Goal: Task Accomplishment & Management: Manage account settings

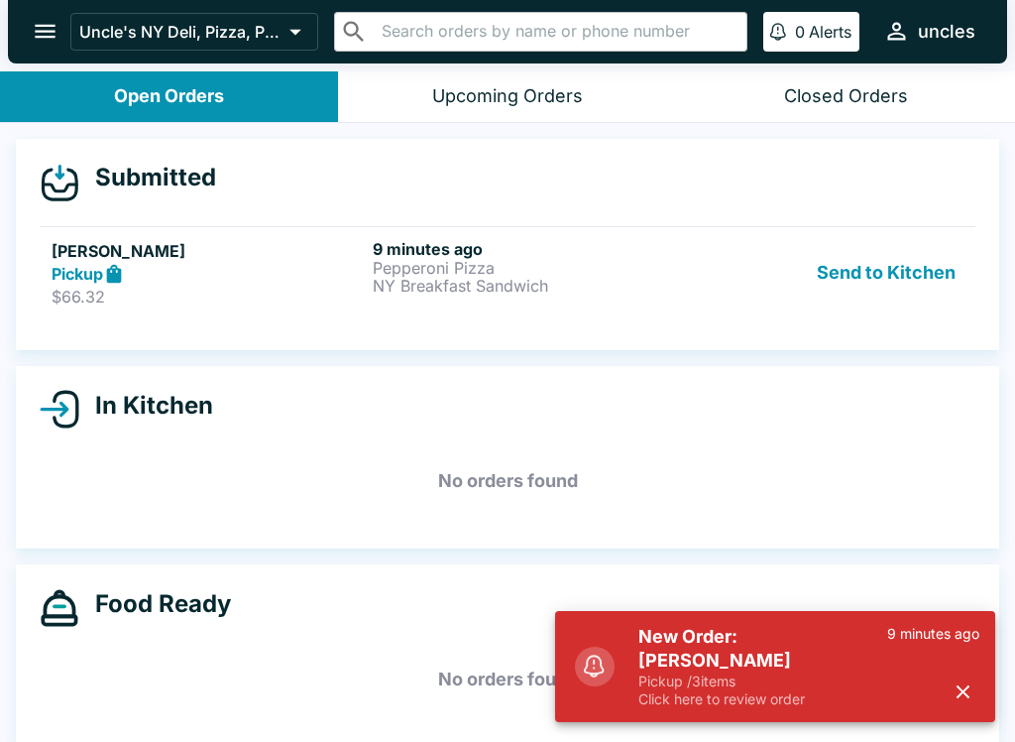
scroll to position [3, 0]
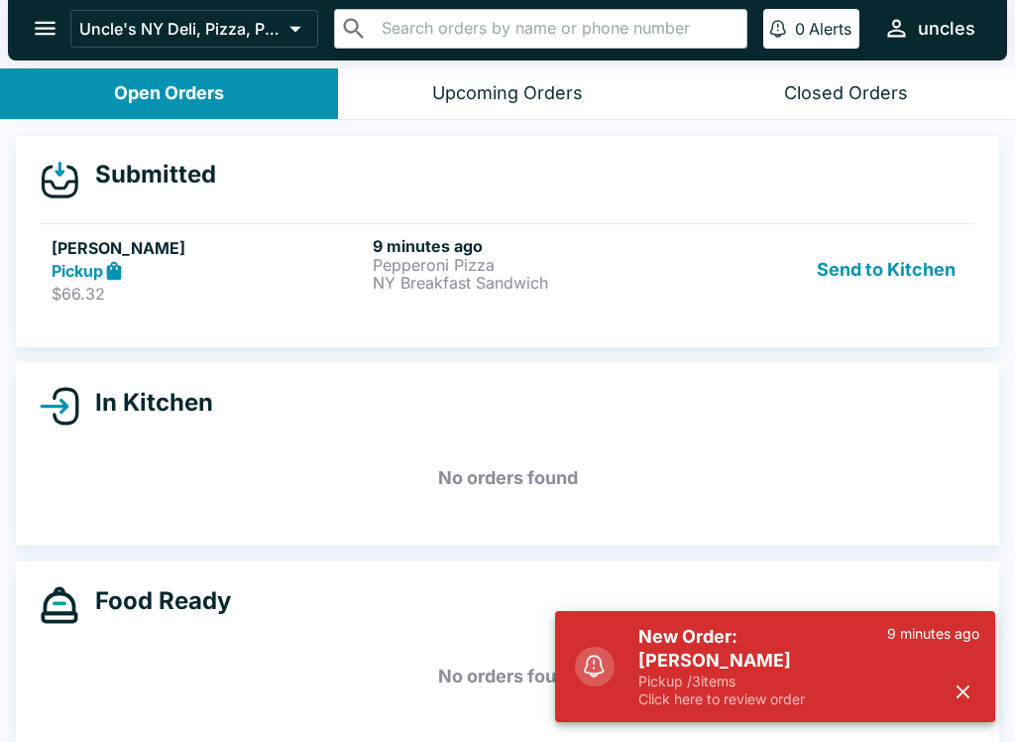
click at [846, 660] on h5 "New Order: [PERSON_NAME]" at bounding box center [763, 649] width 249 height 48
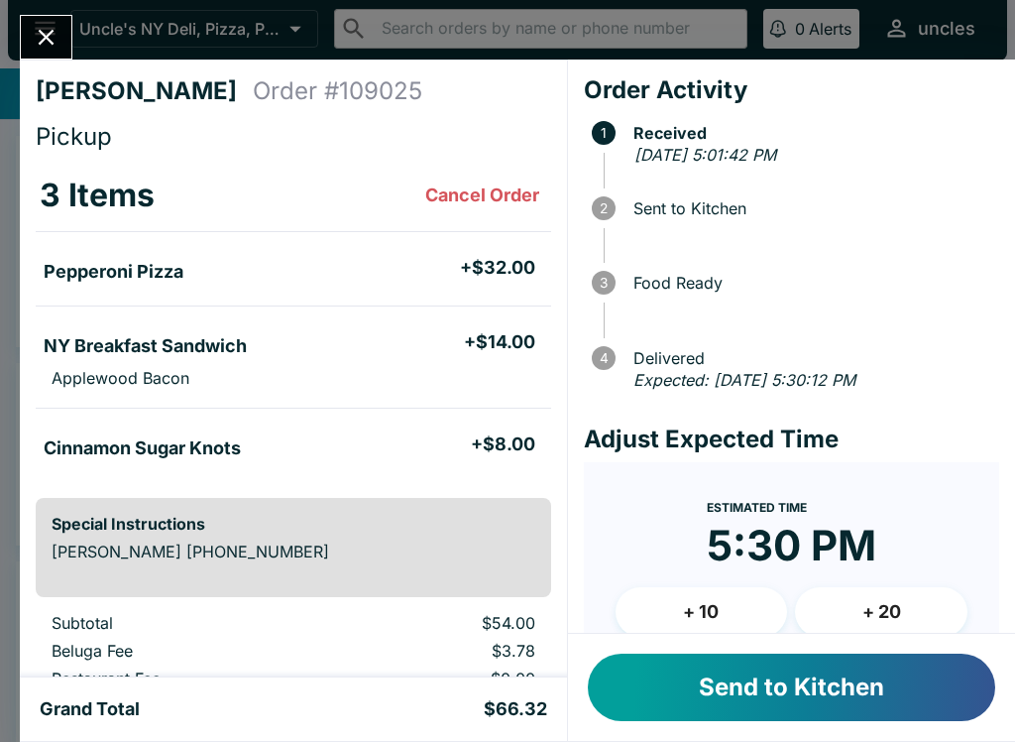
click at [828, 697] on button "Send to Kitchen" at bounding box center [792, 686] width 408 height 67
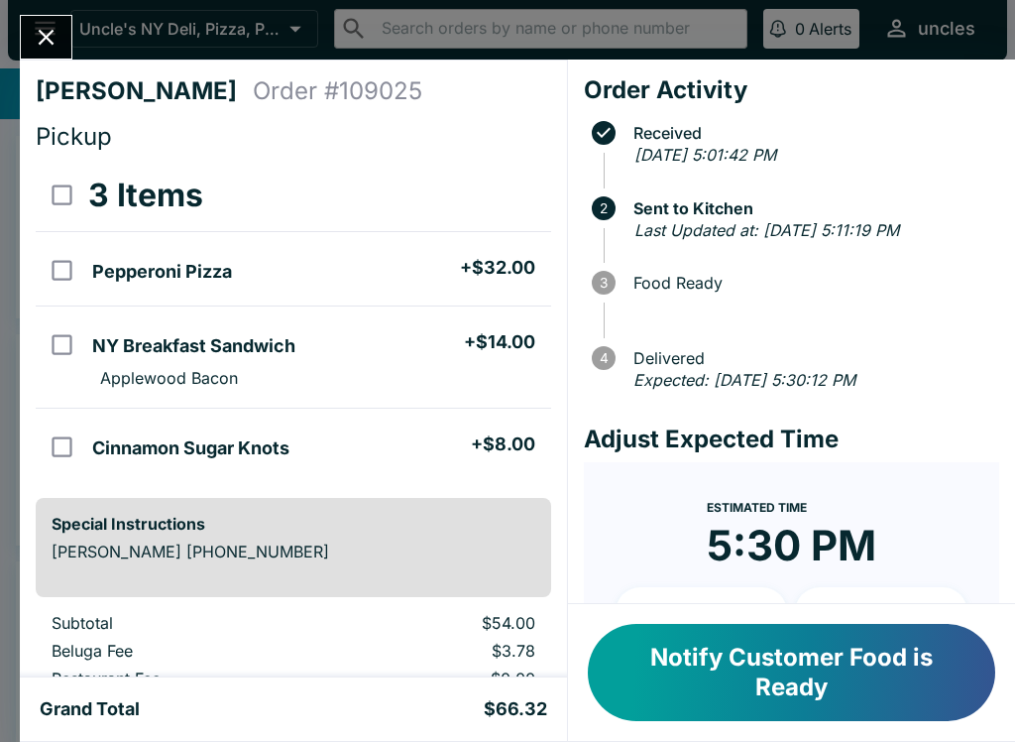
click at [746, 668] on button "Notify Customer Food is Ready" at bounding box center [792, 672] width 408 height 97
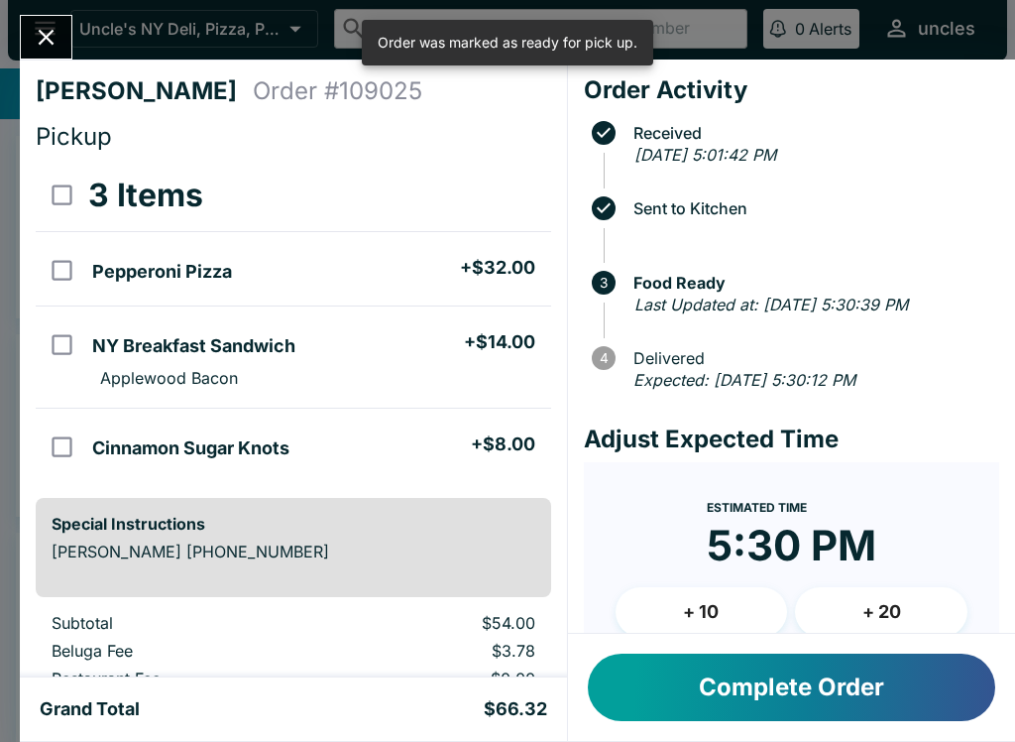
click at [812, 699] on button "Complete Order" at bounding box center [792, 686] width 408 height 67
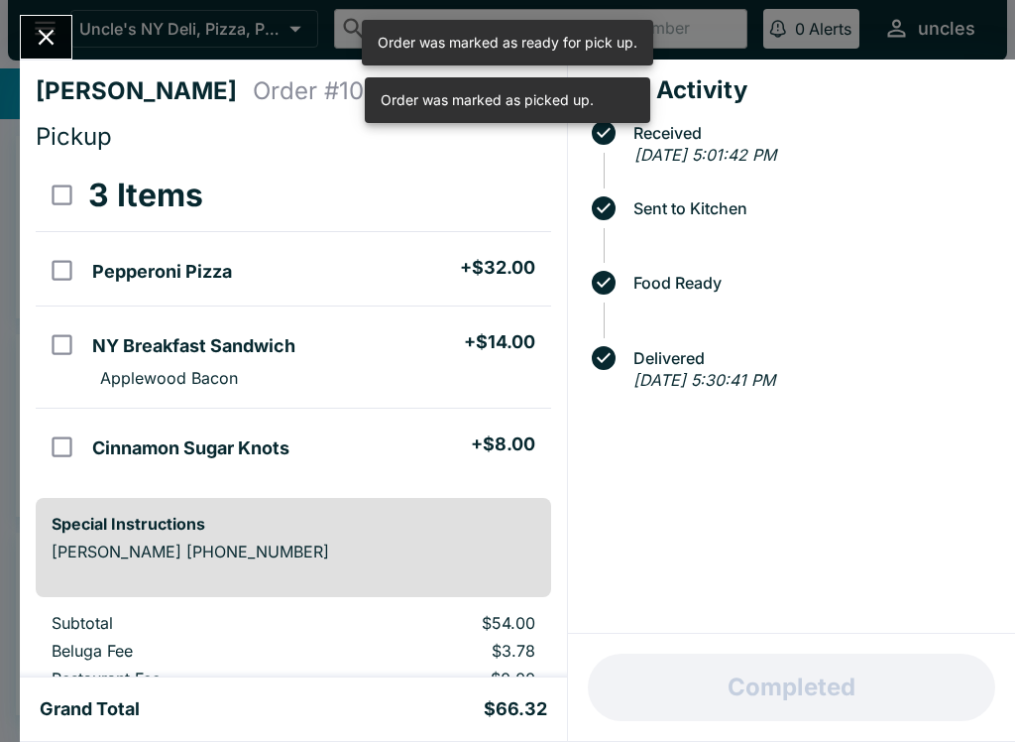
click at [35, 54] on button "Close" at bounding box center [46, 37] width 51 height 43
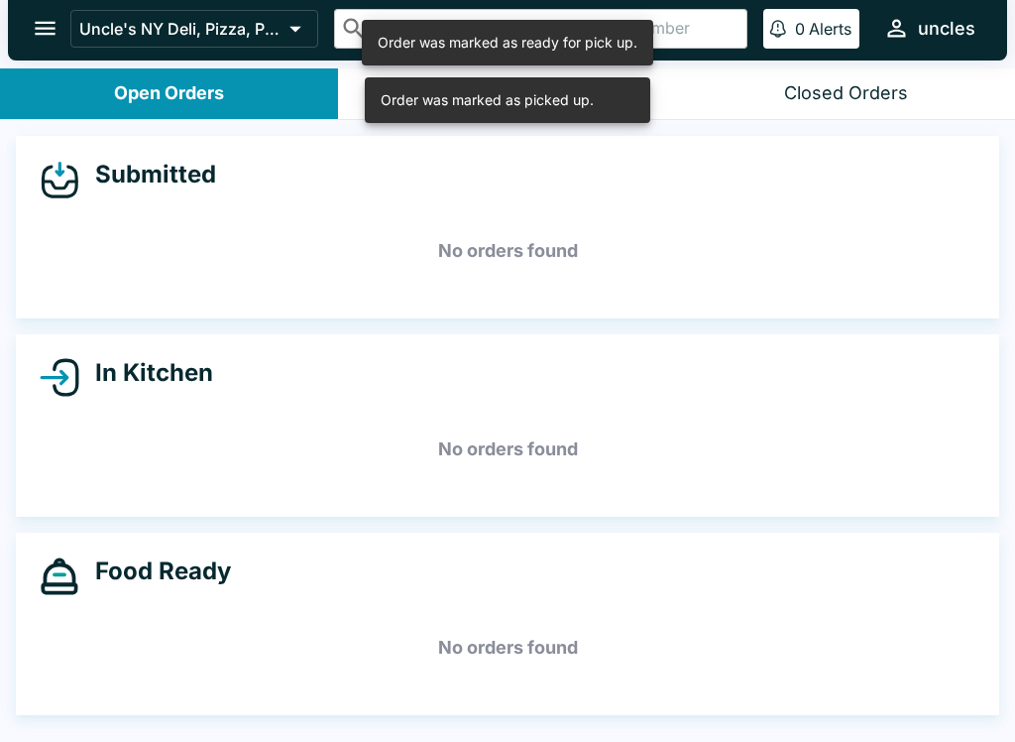
click at [440, 103] on div "Order was marked as picked up." at bounding box center [487, 100] width 213 height 34
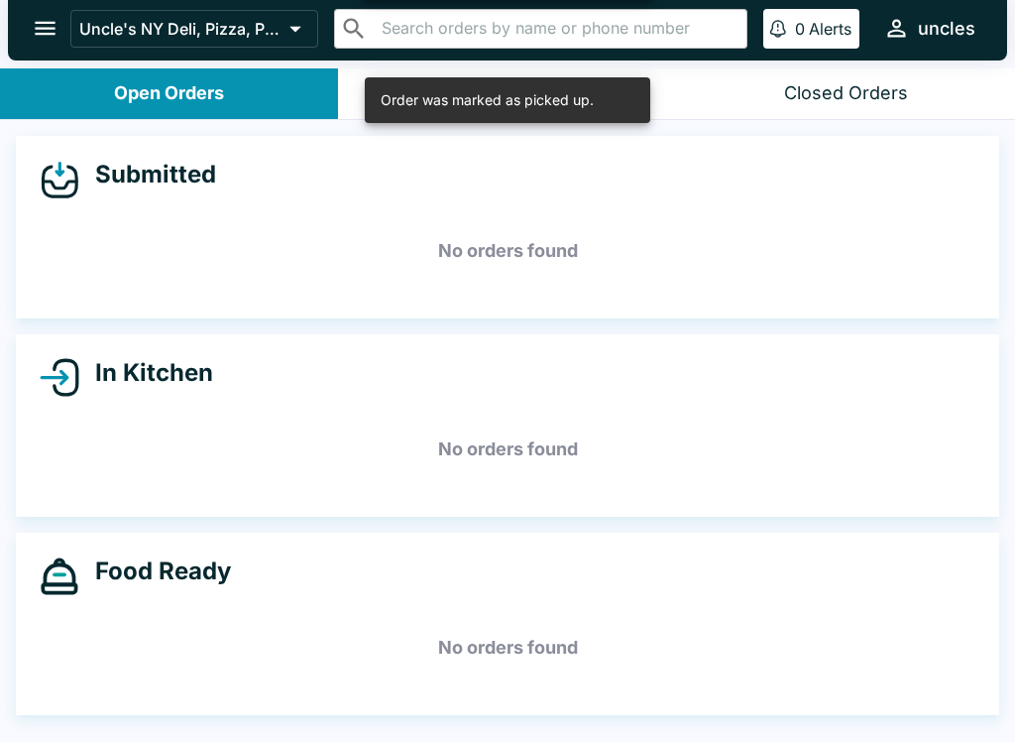
click at [456, 85] on div "Order was marked as picked up." at bounding box center [487, 100] width 213 height 34
click at [454, 93] on div "Upcoming Orders" at bounding box center [507, 93] width 151 height 23
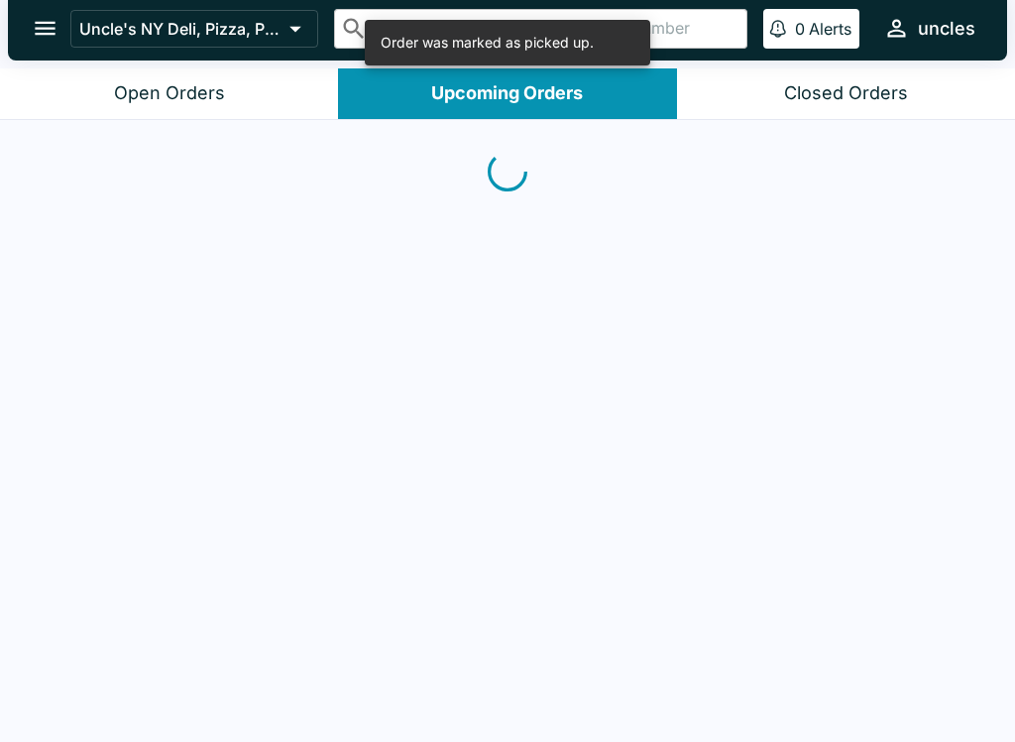
click at [821, 78] on button "Closed Orders" at bounding box center [846, 93] width 338 height 51
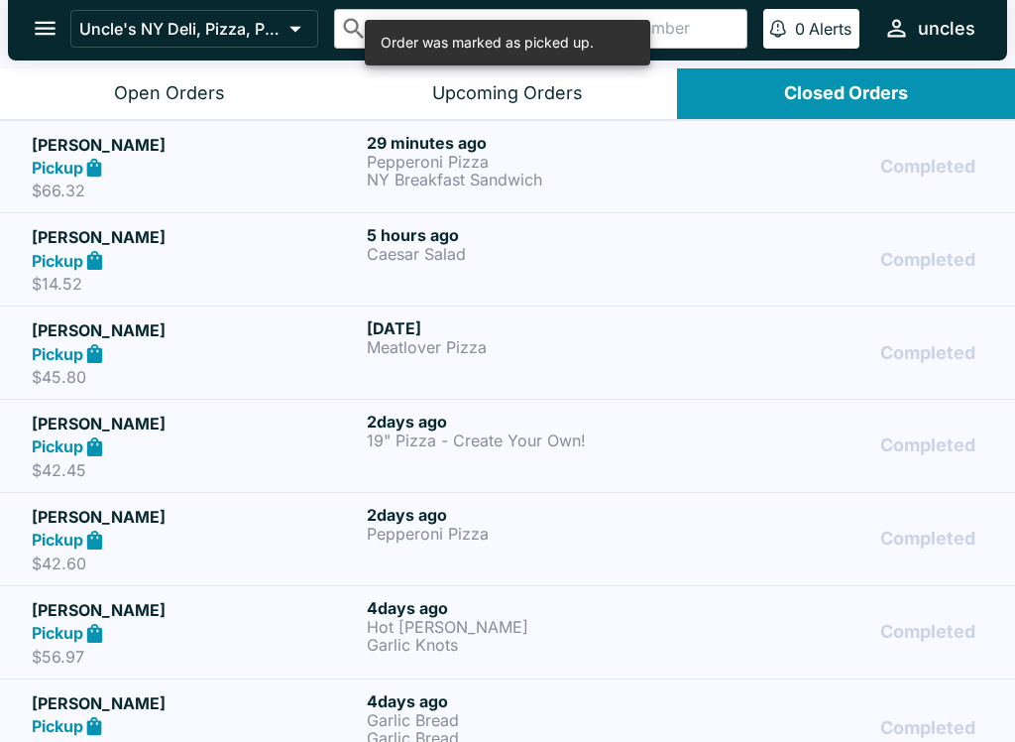
click at [164, 157] on div "Pickup" at bounding box center [195, 168] width 327 height 23
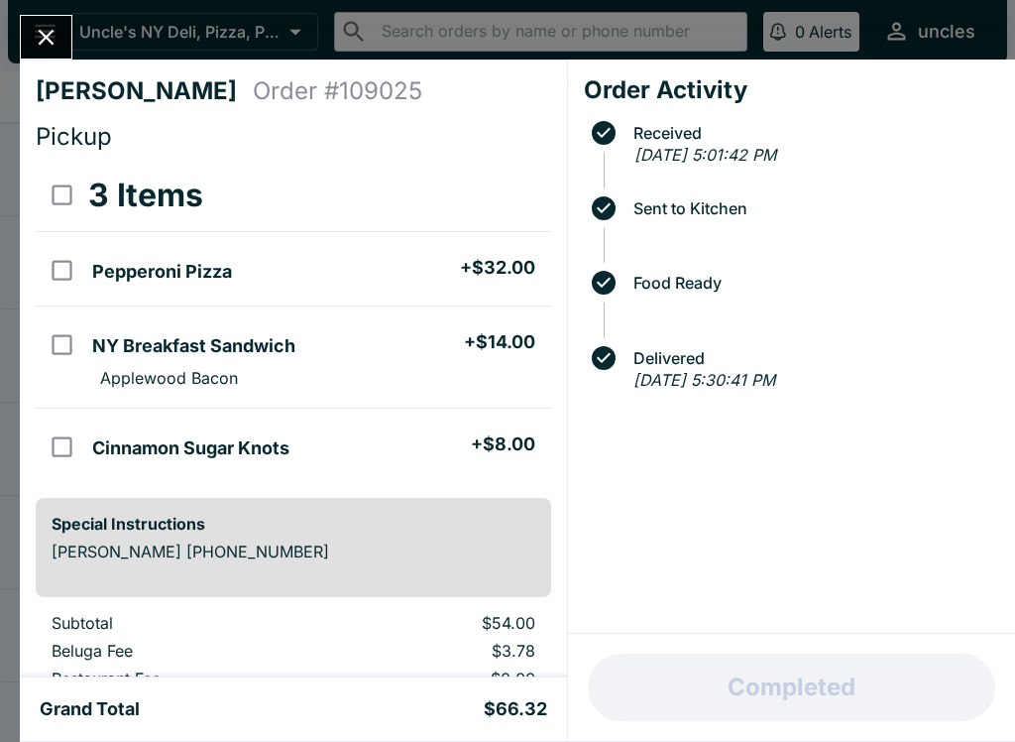
click at [800, 699] on div "Completed" at bounding box center [791, 687] width 447 height 107
click at [789, 713] on div "Completed" at bounding box center [791, 687] width 447 height 107
click at [789, 712] on div "Completed" at bounding box center [791, 687] width 447 height 107
click at [790, 696] on div "Completed" at bounding box center [791, 687] width 447 height 107
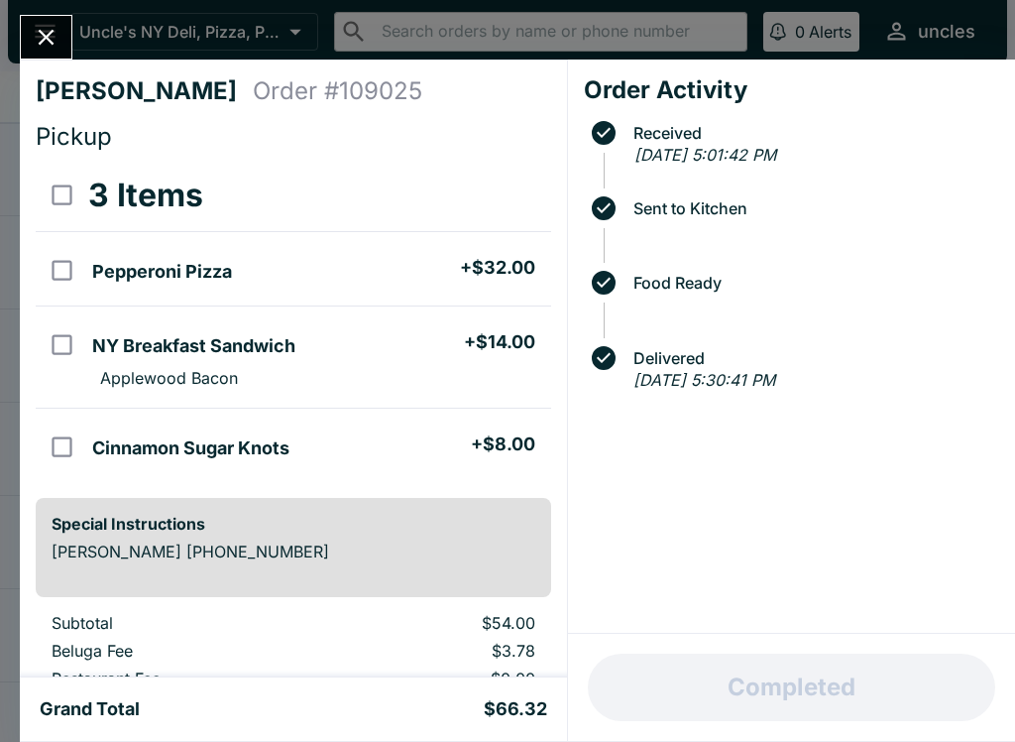
click at [790, 695] on div "Completed" at bounding box center [791, 687] width 447 height 107
click at [36, 36] on icon "Close" at bounding box center [46, 37] width 27 height 27
